Goal: Transaction & Acquisition: Book appointment/travel/reservation

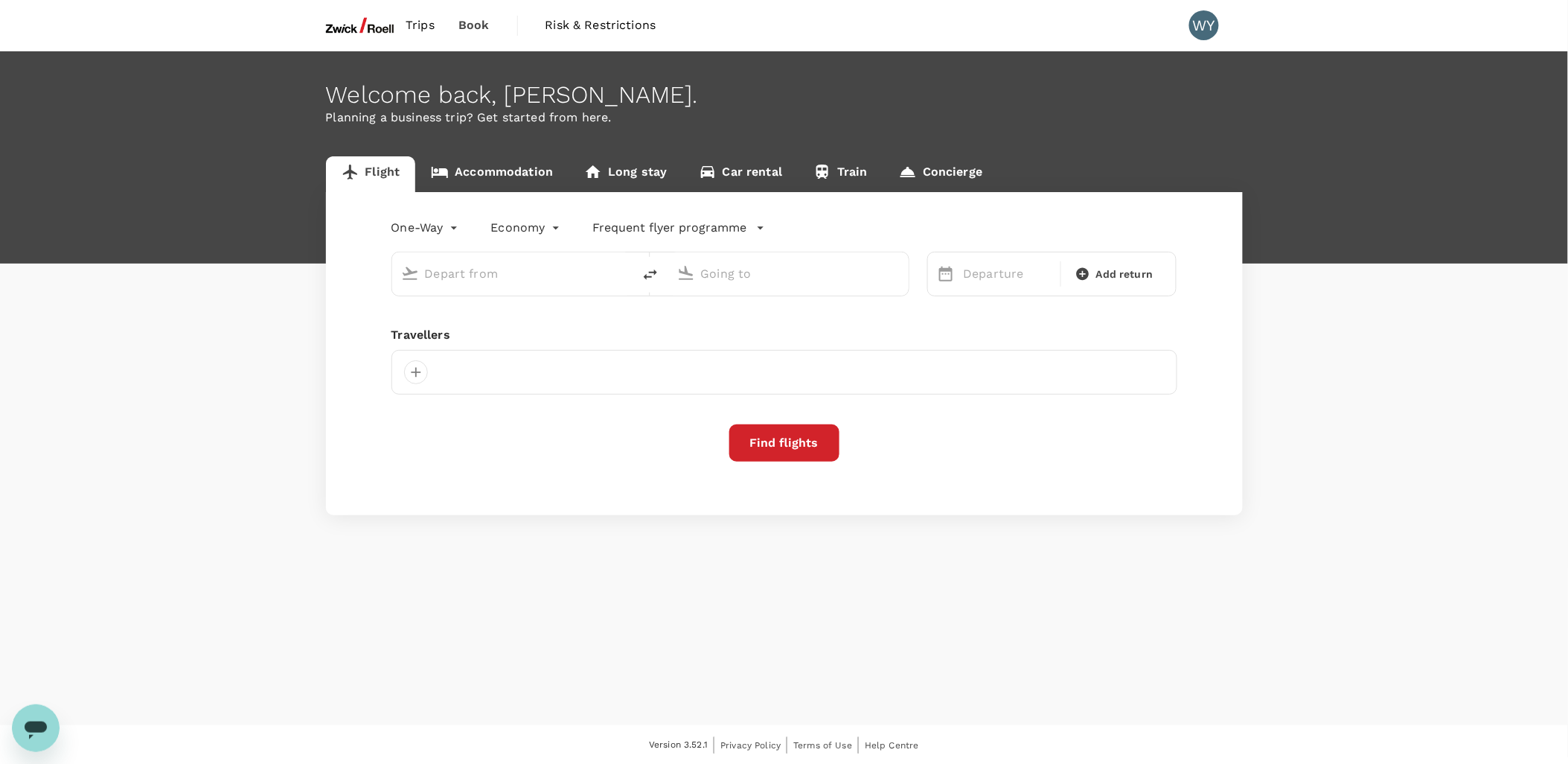
type input "roundtrip"
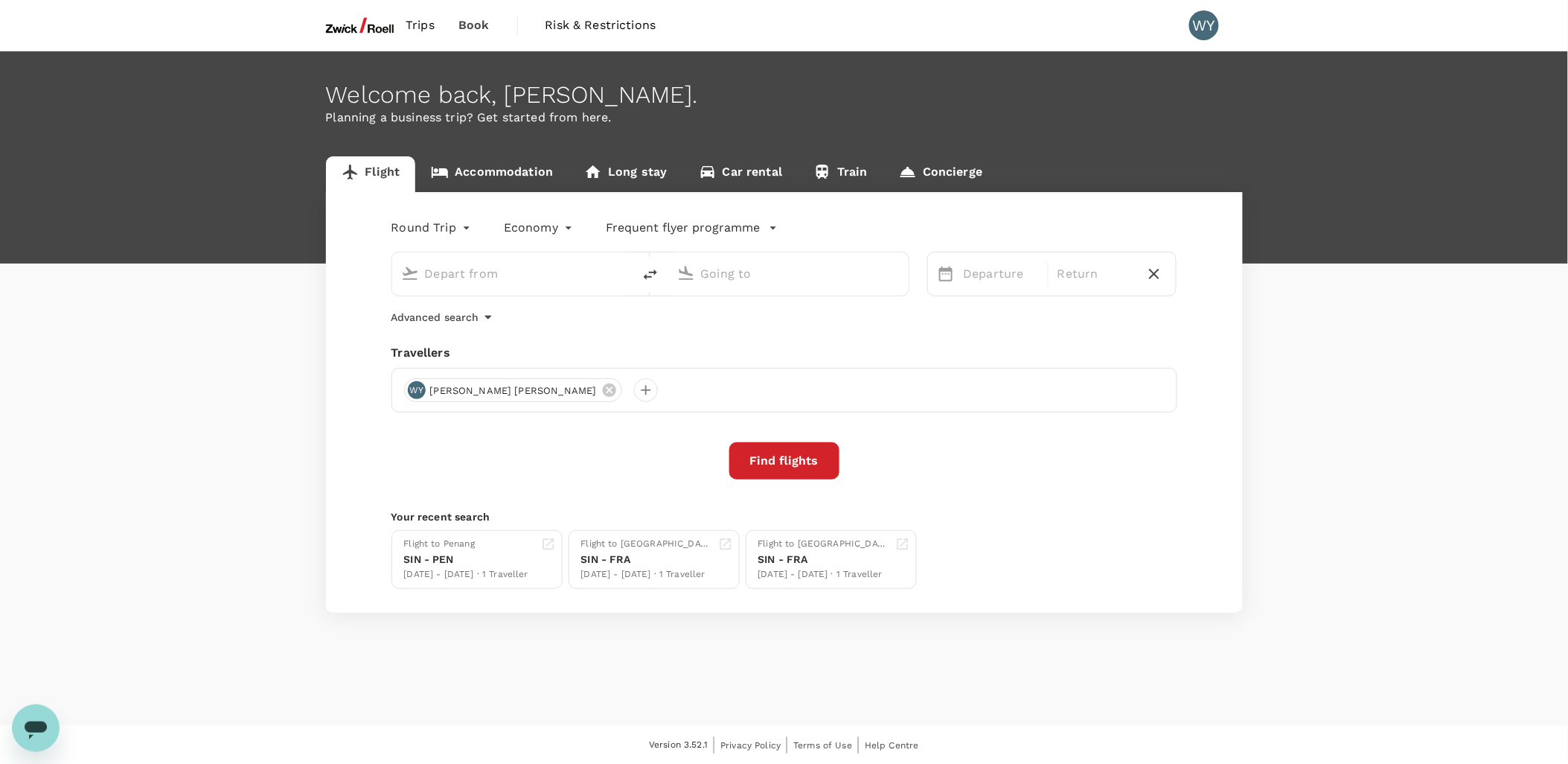
type input "Singapore Changi (SIN)"
type input "Penang Intl (PEN)"
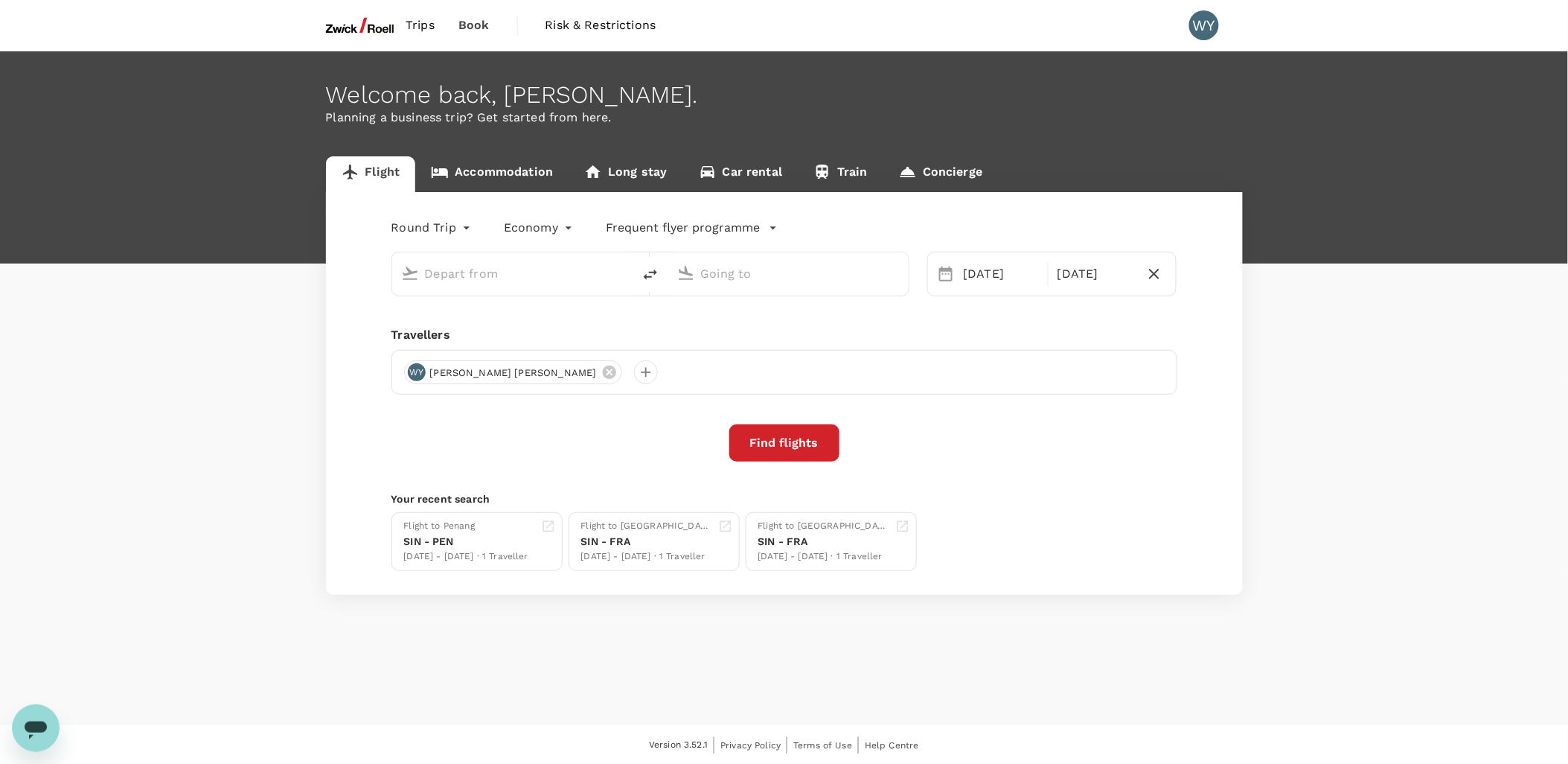
type input "Singapore Changi (SIN)"
type input "Penang Intl (PEN)"
